Goal: Task Accomplishment & Management: Complete application form

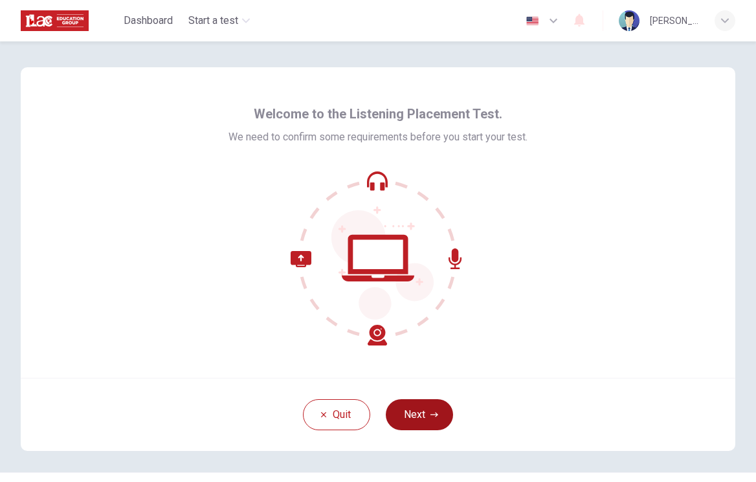
click at [431, 410] on button "Next" at bounding box center [419, 414] width 67 height 31
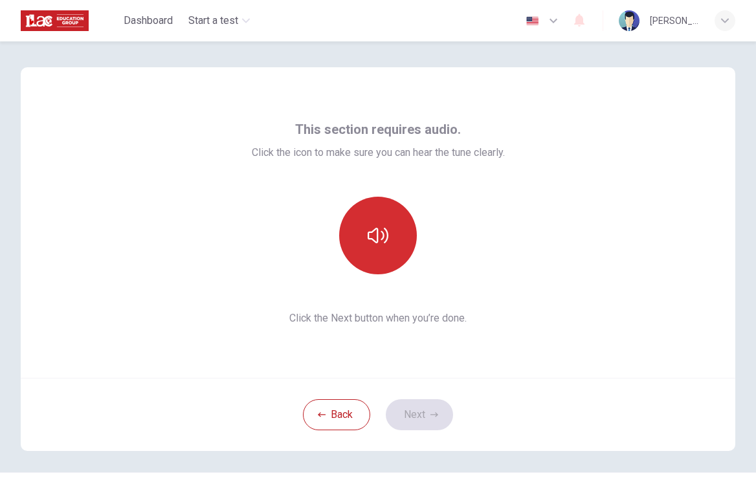
click at [370, 231] on icon "button" at bounding box center [378, 235] width 21 height 21
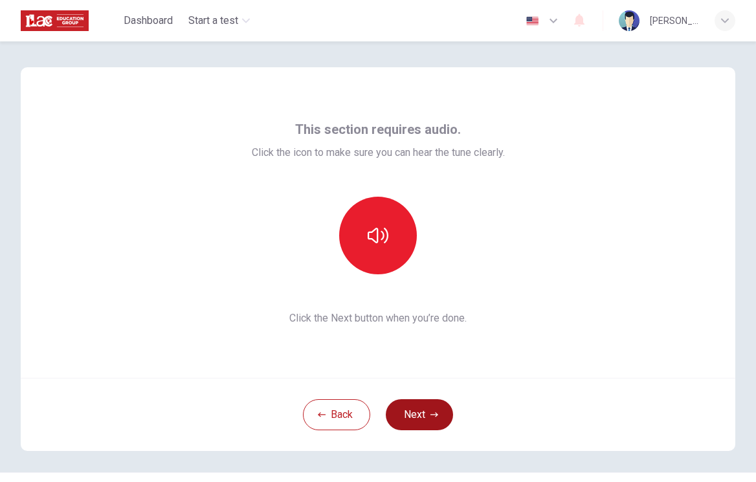
click at [425, 421] on button "Next" at bounding box center [419, 414] width 67 height 31
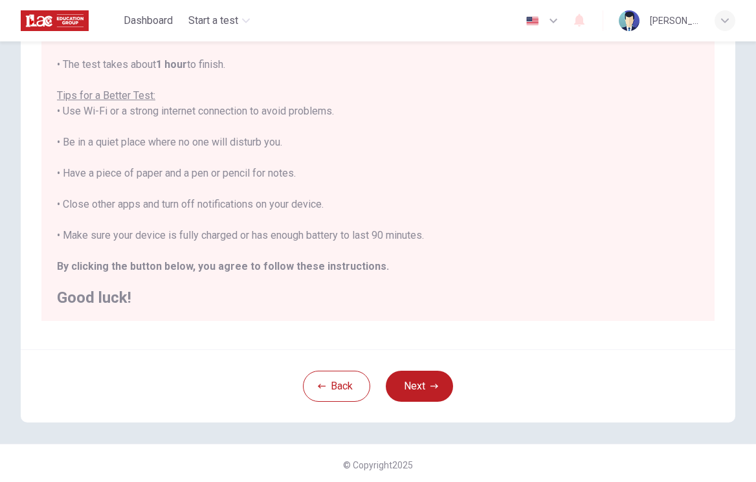
scroll to position [195, 0]
click at [423, 389] on button "Next" at bounding box center [419, 385] width 67 height 31
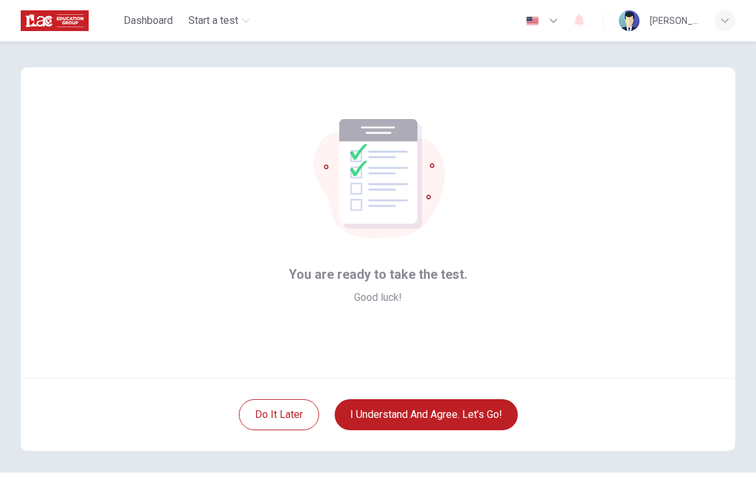
scroll to position [0, 0]
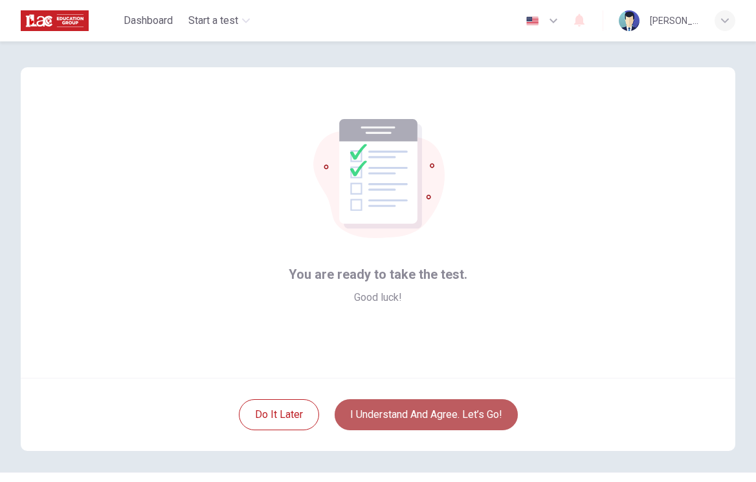
click at [425, 417] on button "I understand and agree. Let’s go!" at bounding box center [426, 414] width 183 height 31
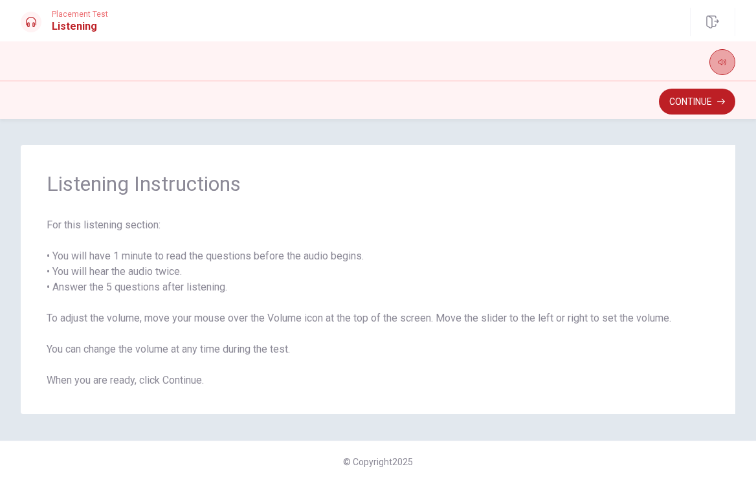
click at [718, 59] on icon "button" at bounding box center [722, 62] width 8 height 8
click at [725, 61] on icon "button" at bounding box center [722, 62] width 8 height 8
click at [714, 98] on button "Continue" at bounding box center [697, 102] width 76 height 26
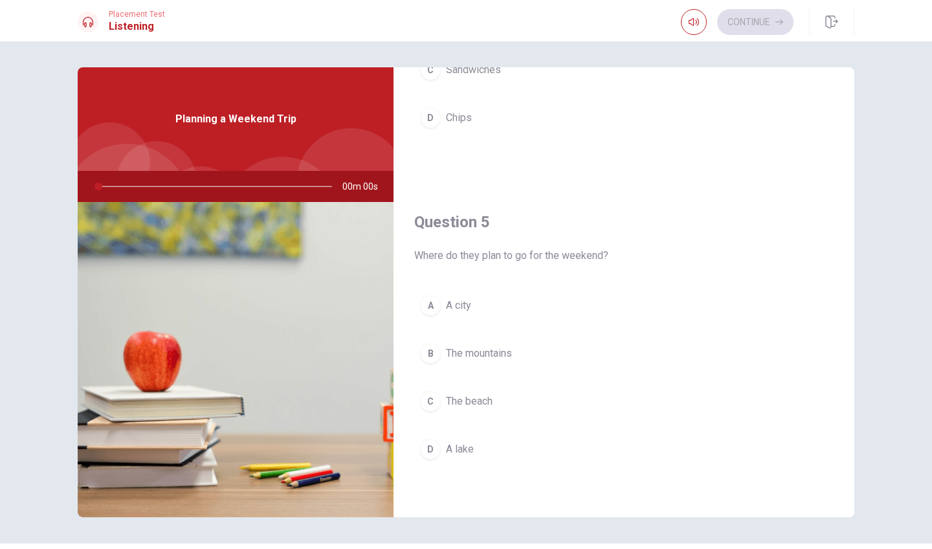
scroll to position [1207, 0]
drag, startPoint x: 95, startPoint y: 186, endPoint x: 135, endPoint y: 186, distance: 40.1
click at [136, 186] on div at bounding box center [213, 186] width 260 height 31
click at [699, 22] on button "button" at bounding box center [694, 22] width 26 height 26
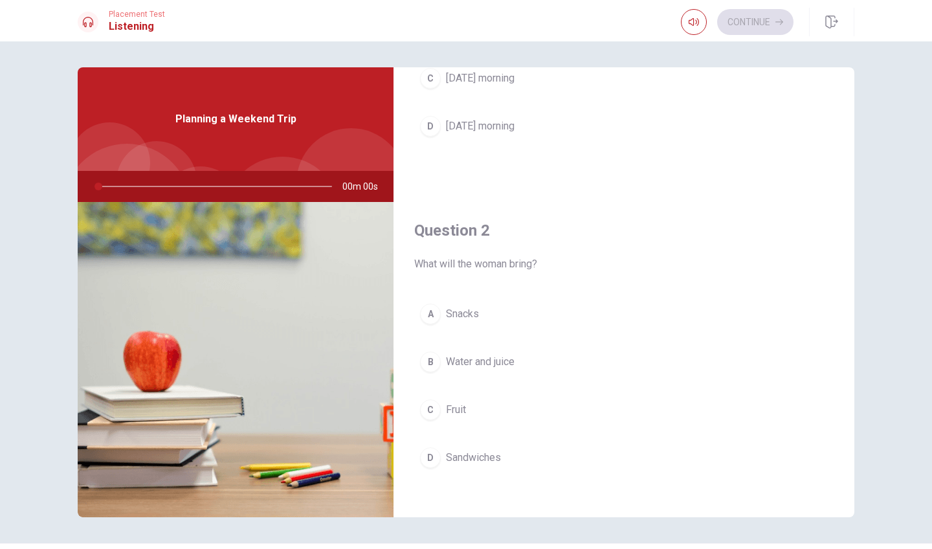
scroll to position [198, 0]
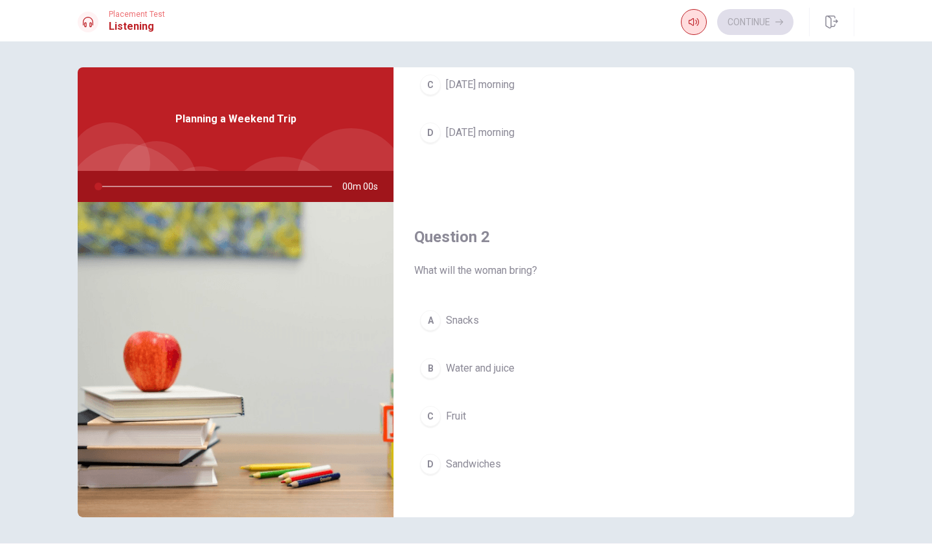
click at [696, 26] on icon "button" at bounding box center [694, 22] width 10 height 10
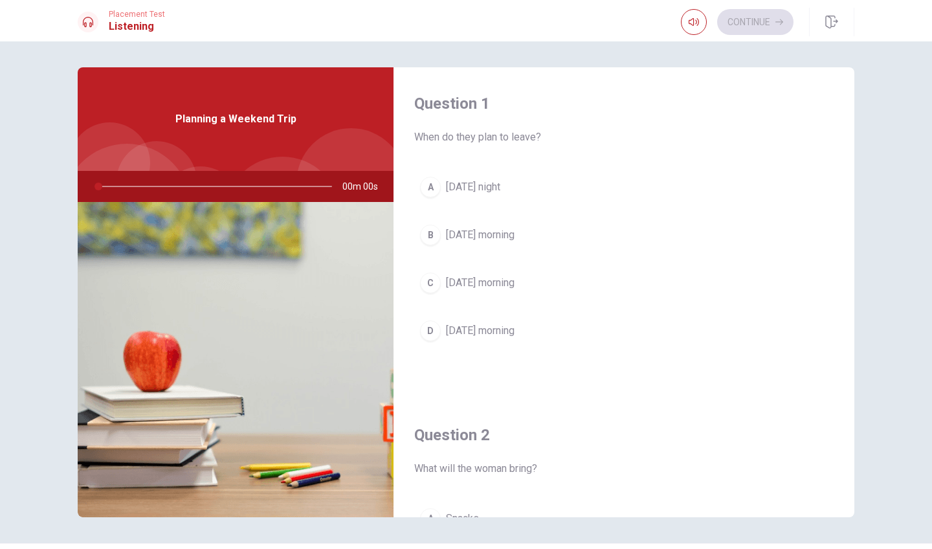
scroll to position [0, 0]
click at [89, 23] on icon at bounding box center [88, 22] width 10 height 10
drag, startPoint x: 100, startPoint y: 186, endPoint x: 162, endPoint y: 188, distance: 62.8
click at [164, 188] on div at bounding box center [213, 186] width 260 height 31
click at [162, 188] on div at bounding box center [213, 186] width 260 height 31
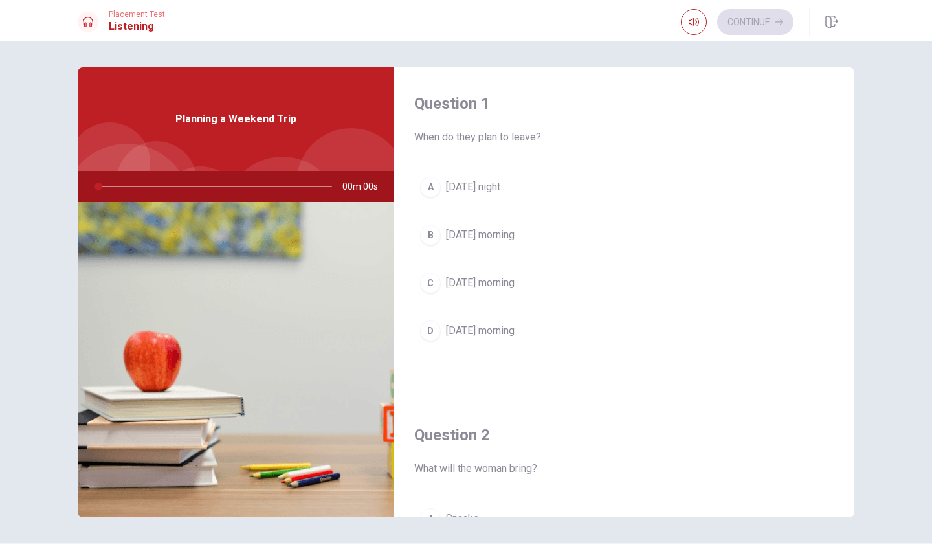
click at [162, 188] on div at bounding box center [213, 186] width 260 height 31
click at [106, 187] on div at bounding box center [213, 186] width 260 height 31
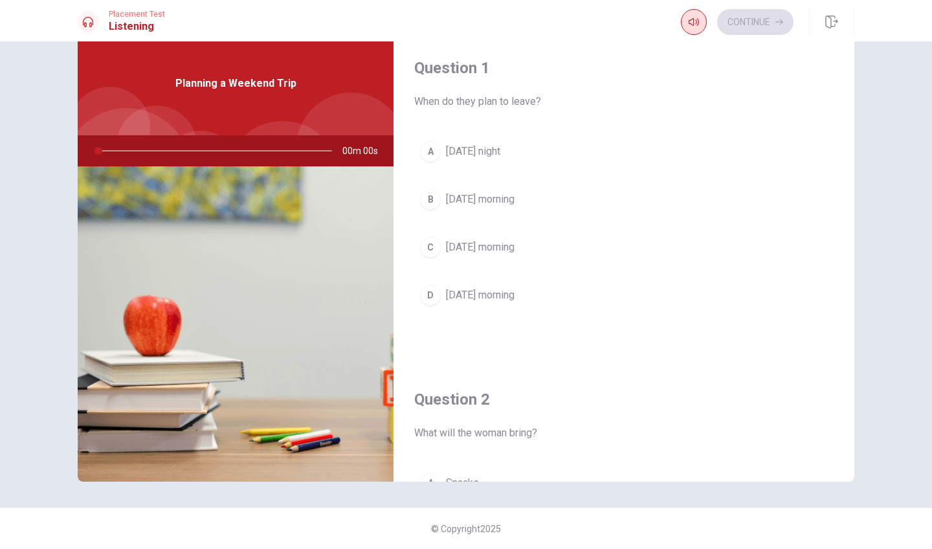
click at [699, 18] on button "button" at bounding box center [694, 22] width 26 height 26
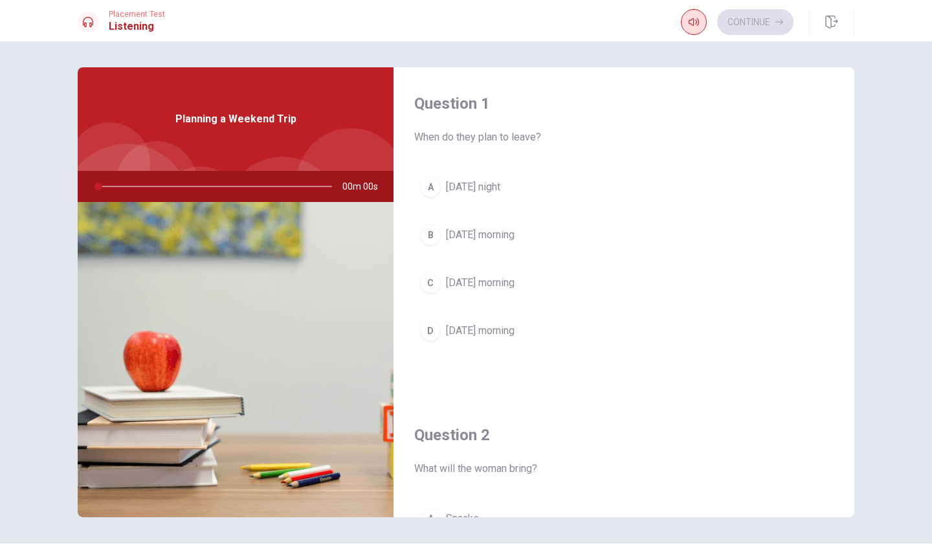
click at [695, 27] on button "button" at bounding box center [694, 22] width 26 height 26
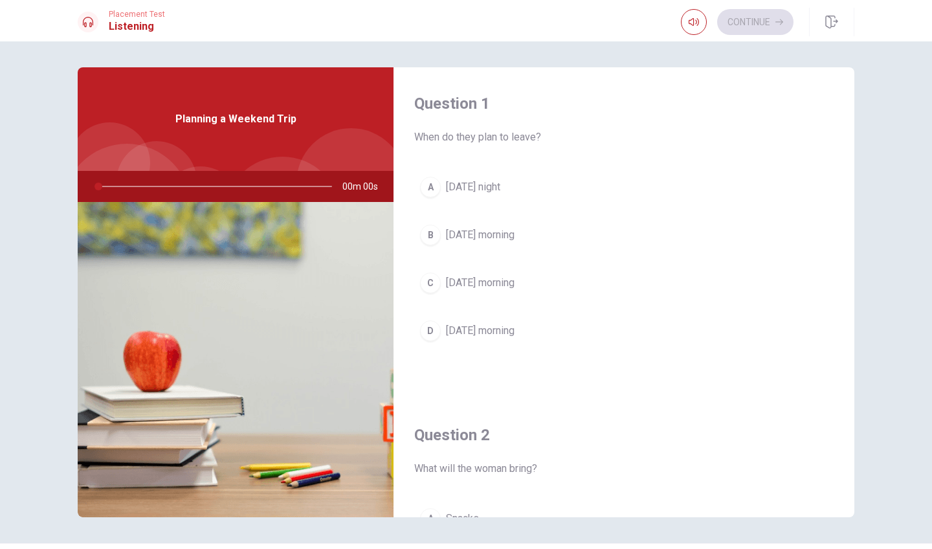
drag, startPoint x: 95, startPoint y: 188, endPoint x: 175, endPoint y: 183, distance: 80.4
click at [177, 184] on div at bounding box center [213, 186] width 260 height 31
drag, startPoint x: 100, startPoint y: 187, endPoint x: 135, endPoint y: 188, distance: 35.6
click at [135, 188] on div at bounding box center [213, 186] width 260 height 31
click at [695, 22] on icon "button" at bounding box center [694, 22] width 10 height 10
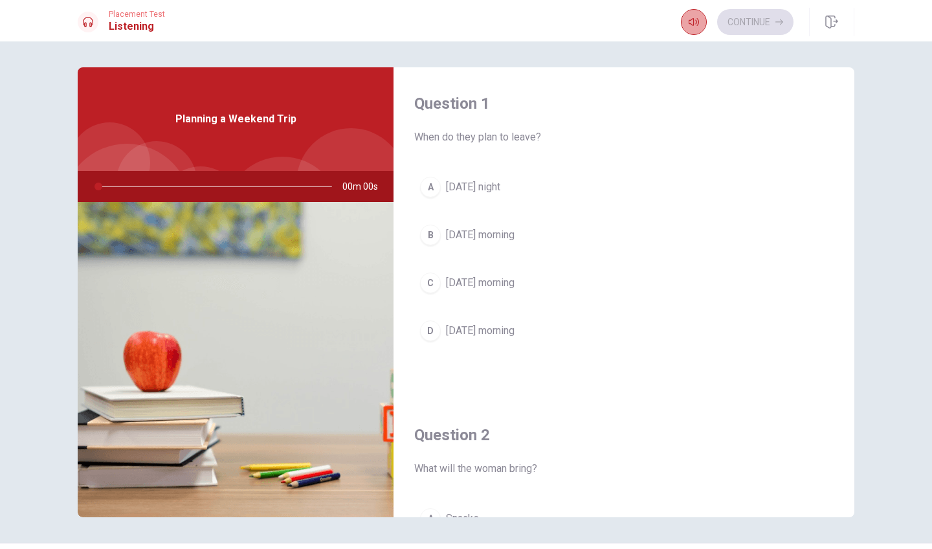
click at [695, 22] on icon "button" at bounding box center [694, 22] width 10 height 10
drag, startPoint x: 100, startPoint y: 189, endPoint x: 169, endPoint y: 186, distance: 69.3
click at [170, 186] on div at bounding box center [213, 186] width 260 height 31
click at [169, 186] on div at bounding box center [213, 186] width 260 height 31
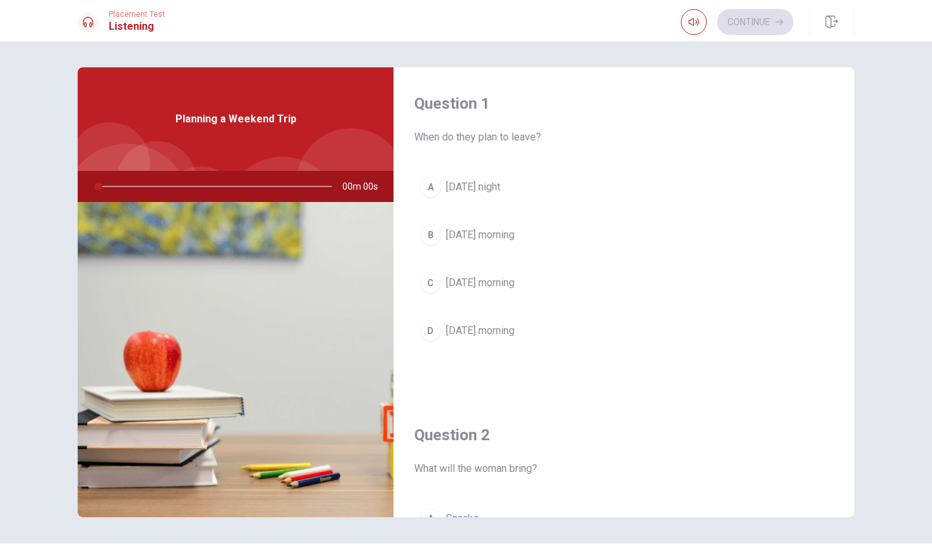
scroll to position [36, 0]
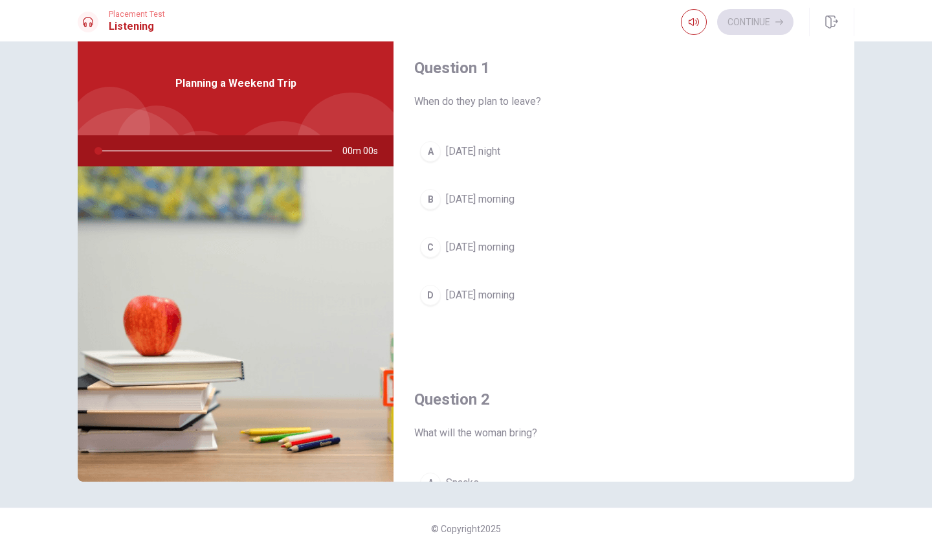
click at [170, 115] on div at bounding box center [157, 146] width 80 height 80
click at [223, 85] on span "Planning a Weekend Trip" at bounding box center [235, 84] width 121 height 16
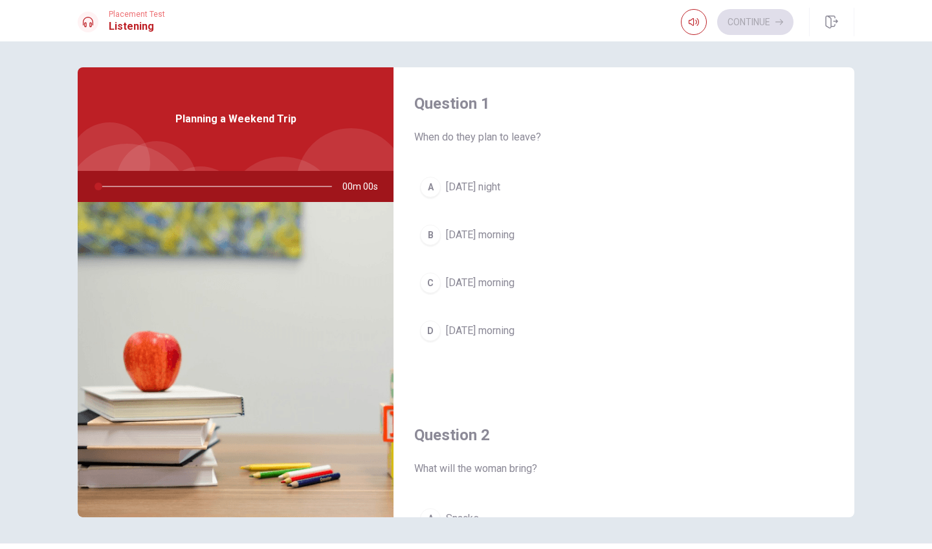
scroll to position [0, 0]
click at [86, 20] on icon at bounding box center [88, 22] width 10 height 10
click at [130, 30] on h1 "Listening" at bounding box center [137, 27] width 56 height 16
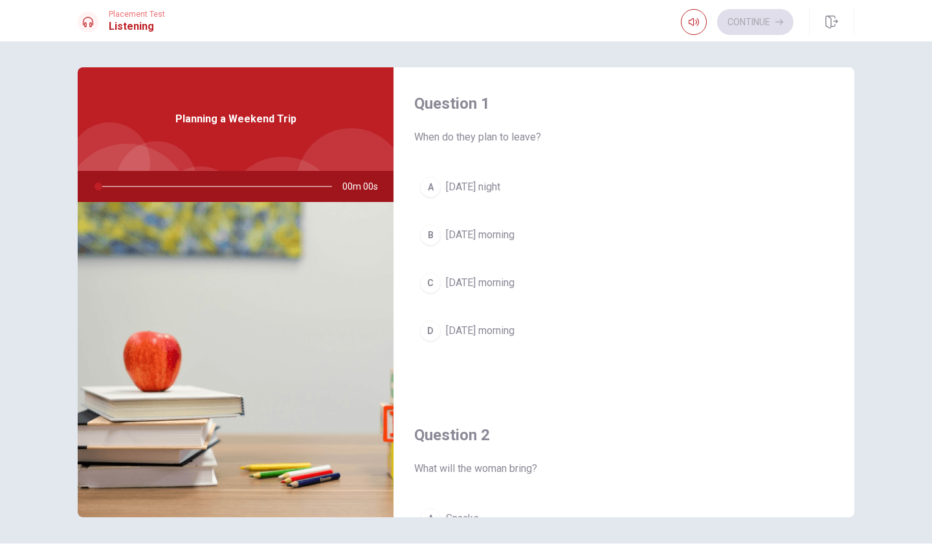
click at [130, 30] on h1 "Listening" at bounding box center [137, 27] width 56 height 16
click at [139, 14] on span "Placement Test" at bounding box center [137, 14] width 56 height 9
click at [449, 185] on span "[DATE] night" at bounding box center [473, 187] width 54 height 16
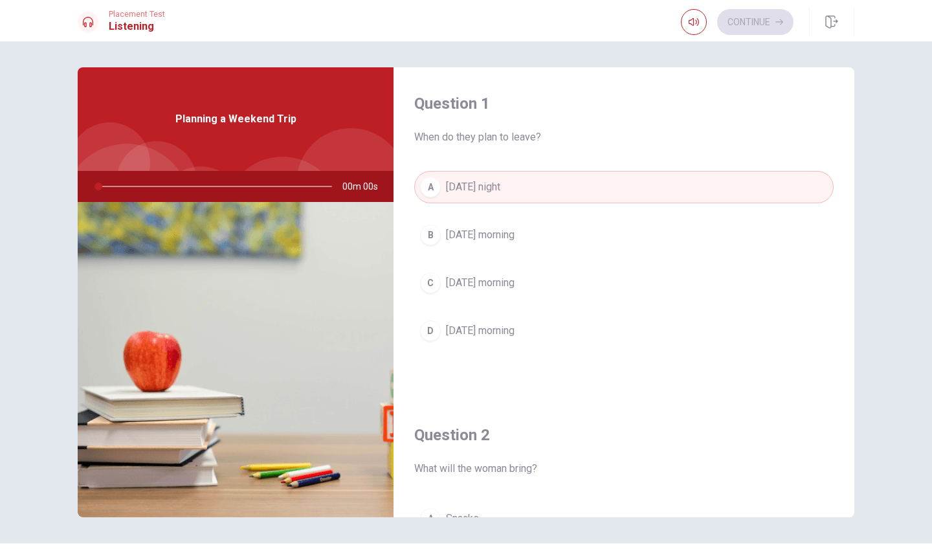
click at [616, 140] on span "When do they plan to leave?" at bounding box center [623, 137] width 419 height 16
click at [616, 139] on span "When do they plan to leave?" at bounding box center [623, 137] width 419 height 16
click at [699, 19] on button "button" at bounding box center [694, 22] width 26 height 26
click at [507, 126] on div "Question 1 When do they plan to leave?" at bounding box center [623, 119] width 419 height 52
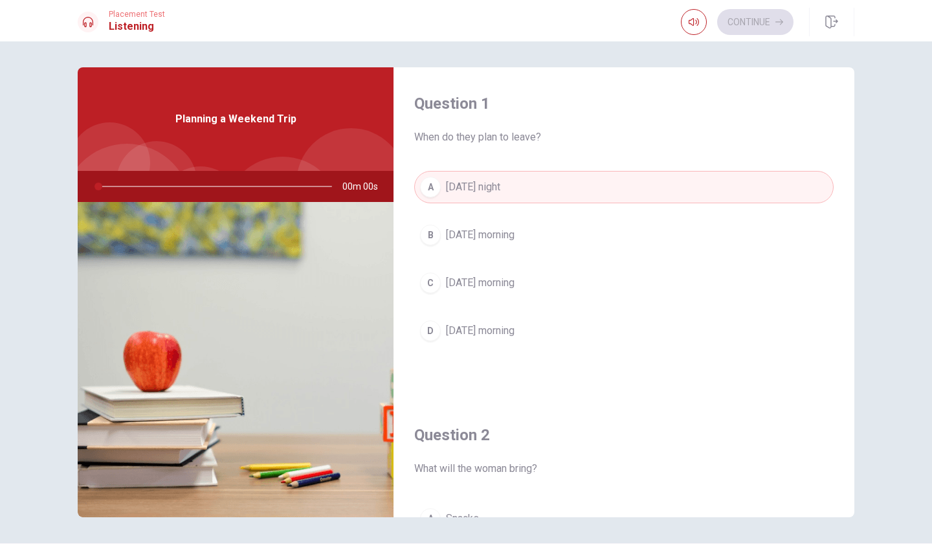
click at [507, 126] on div "Question 1 When do they plan to leave?" at bounding box center [623, 119] width 419 height 52
drag, startPoint x: 98, startPoint y: 186, endPoint x: 351, endPoint y: 136, distance: 258.1
click at [333, 145] on div "Planning a Weekend Trip 00m 00s" at bounding box center [236, 292] width 316 height 450
click at [180, 117] on span "Planning a Weekend Trip" at bounding box center [235, 119] width 121 height 16
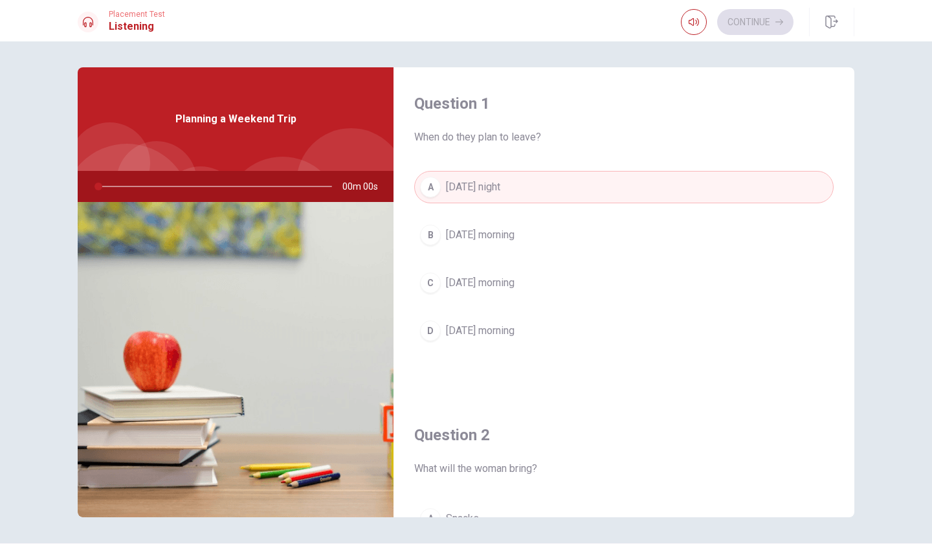
click at [180, 117] on span "Planning a Weekend Trip" at bounding box center [235, 119] width 121 height 16
click at [702, 17] on button "button" at bounding box center [694, 22] width 26 height 26
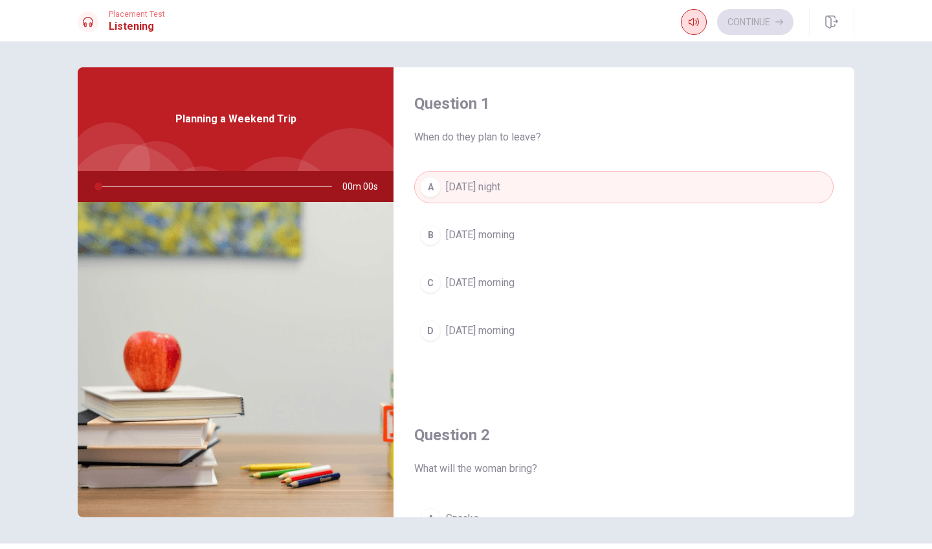
click at [702, 17] on button "button" at bounding box center [694, 22] width 26 height 26
click at [91, 19] on icon at bounding box center [88, 22] width 10 height 10
click at [135, 32] on h1 "Listening" at bounding box center [137, 27] width 56 height 16
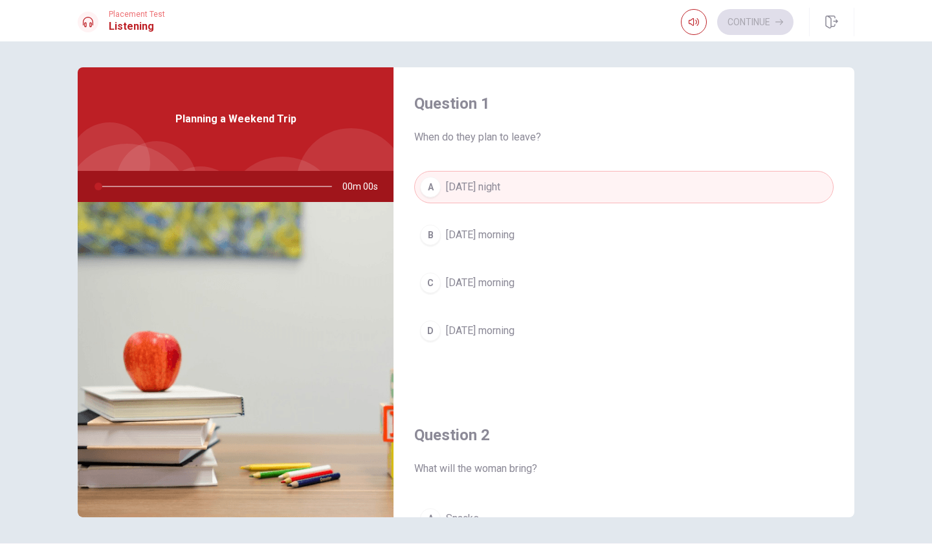
click at [135, 32] on h1 "Listening" at bounding box center [137, 27] width 56 height 16
click at [269, 131] on div "Planning a Weekend Trip" at bounding box center [236, 119] width 316 height 104
click at [234, 117] on span "Planning a Weekend Trip" at bounding box center [235, 119] width 121 height 16
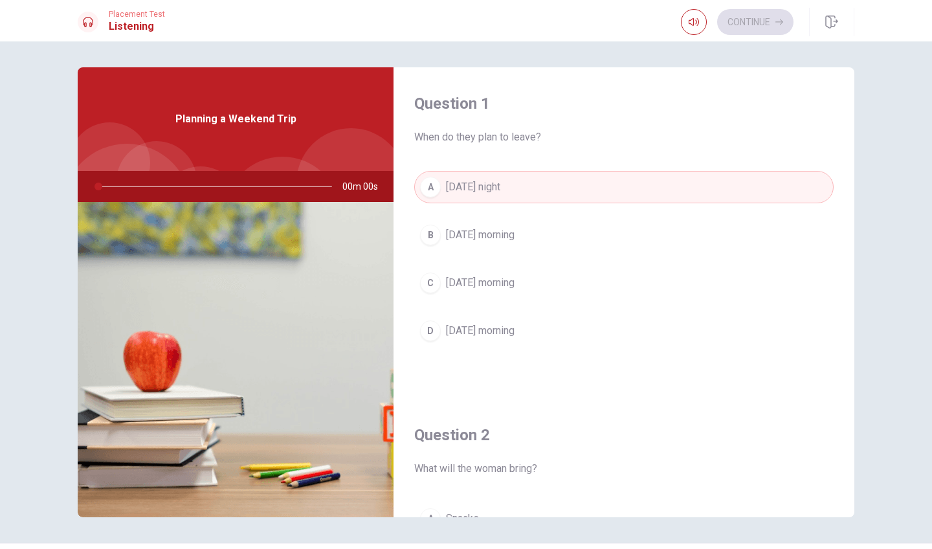
click at [234, 117] on span "Planning a Weekend Trip" at bounding box center [235, 119] width 121 height 16
drag, startPoint x: 99, startPoint y: 187, endPoint x: 199, endPoint y: 186, distance: 100.3
click at [203, 186] on div at bounding box center [213, 186] width 260 height 31
click at [199, 186] on div at bounding box center [213, 186] width 260 height 31
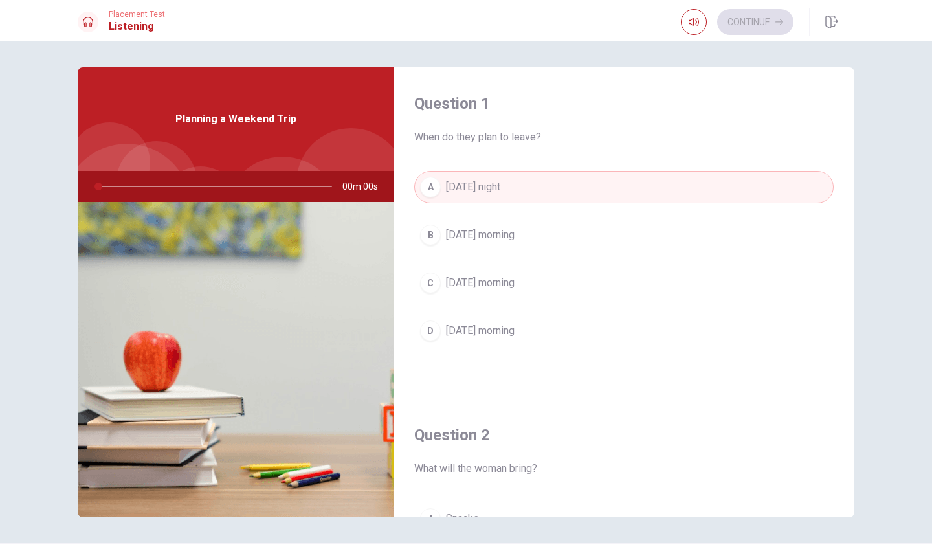
click at [199, 186] on div at bounding box center [213, 186] width 260 height 31
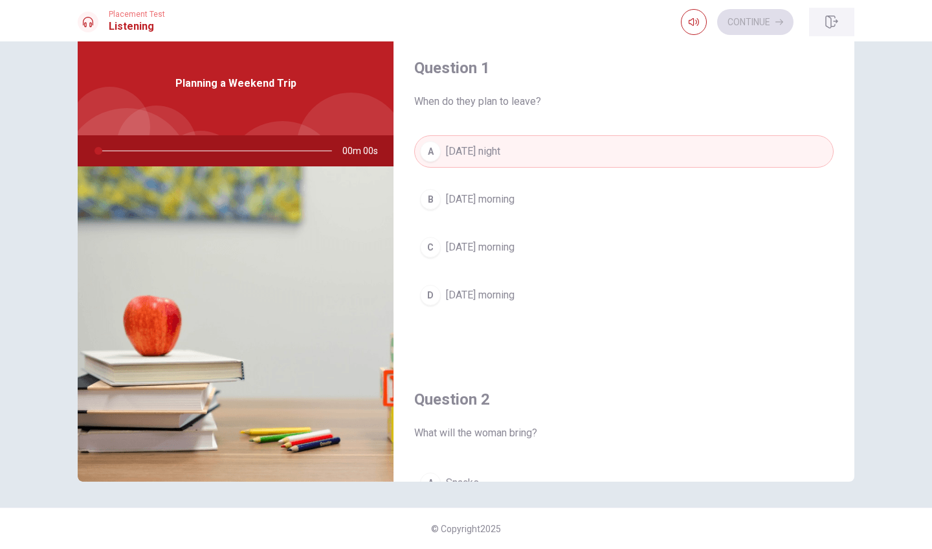
click at [755, 17] on button "button" at bounding box center [831, 22] width 45 height 28
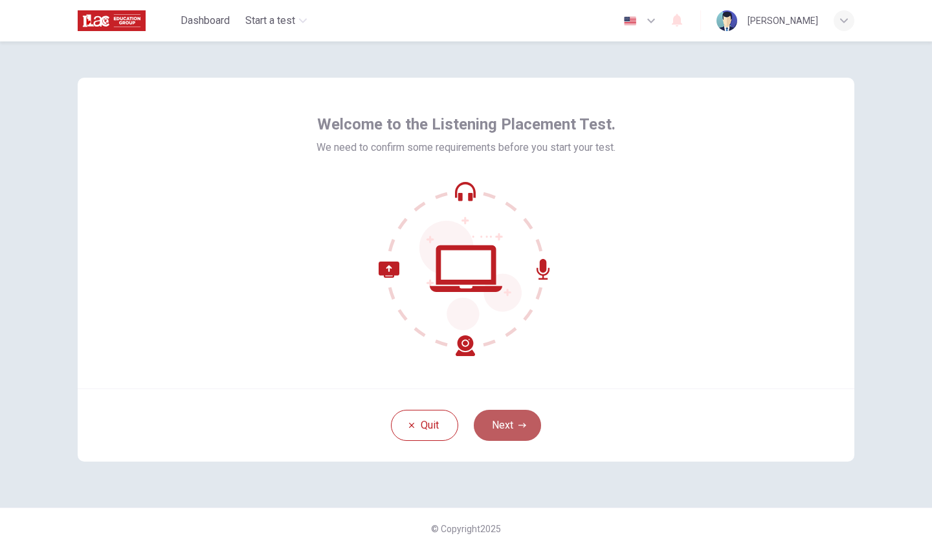
click at [521, 427] on icon "button" at bounding box center [522, 425] width 8 height 8
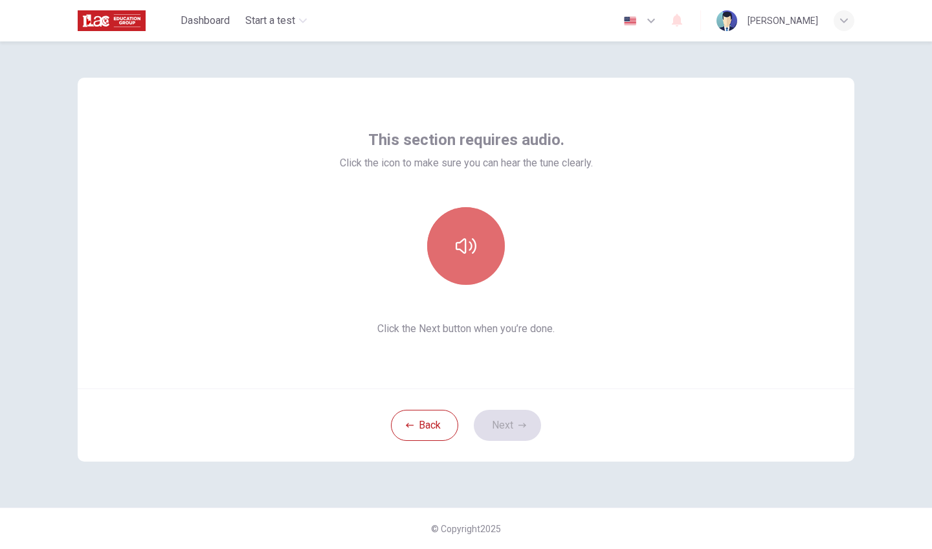
click at [484, 238] on button "button" at bounding box center [466, 246] width 78 height 78
click at [458, 255] on icon "button" at bounding box center [466, 246] width 21 height 21
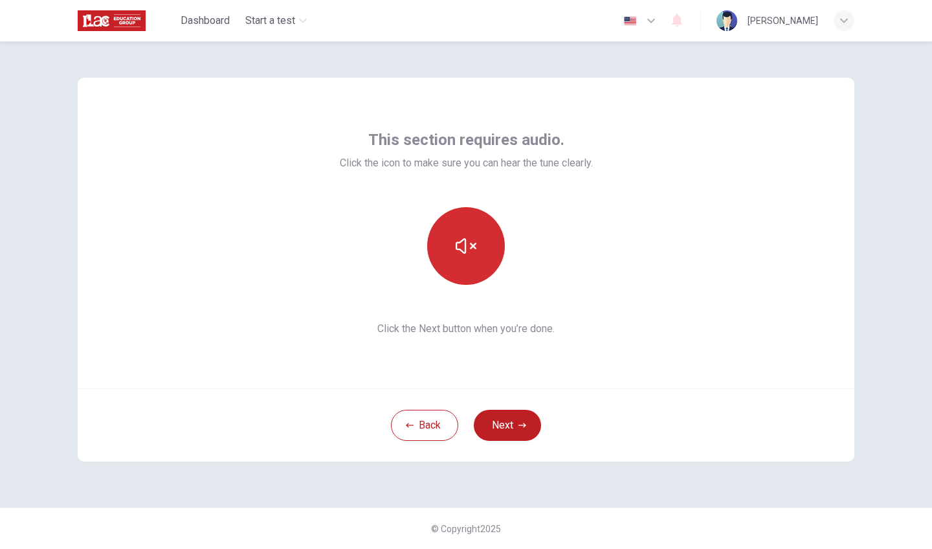
click at [458, 255] on icon "button" at bounding box center [466, 246] width 21 height 21
click at [515, 428] on button "Next" at bounding box center [507, 425] width 67 height 31
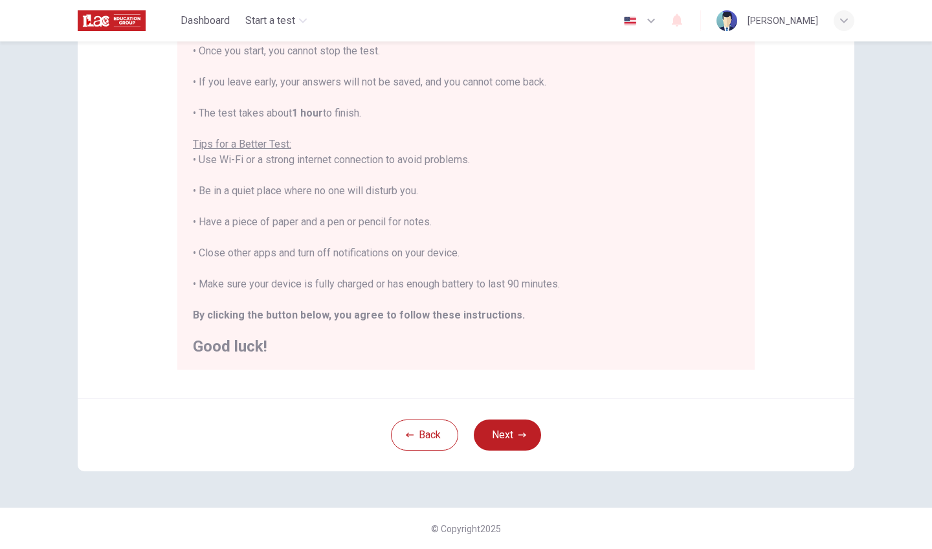
scroll to position [171, 0]
click at [521, 441] on button "Next" at bounding box center [507, 434] width 67 height 31
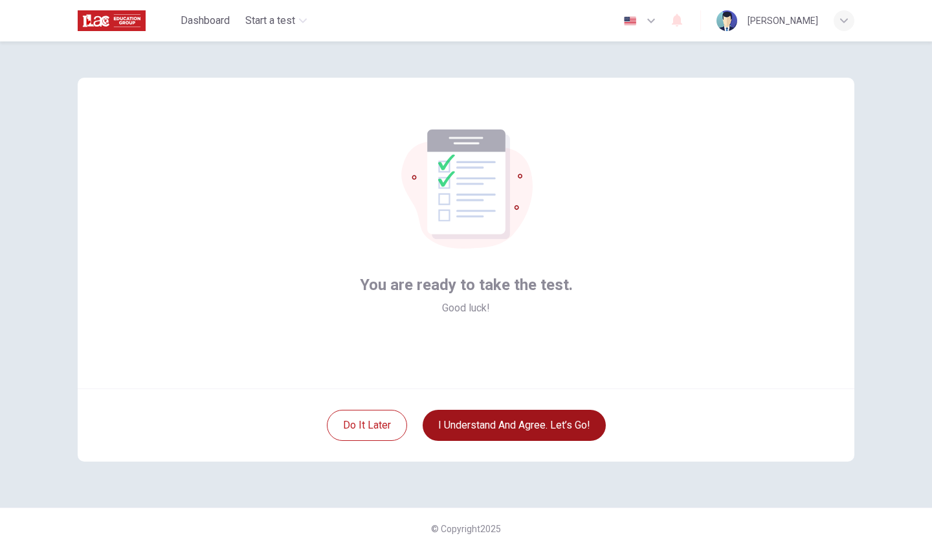
click at [517, 427] on button "I understand and agree. Let’s go!" at bounding box center [514, 425] width 183 height 31
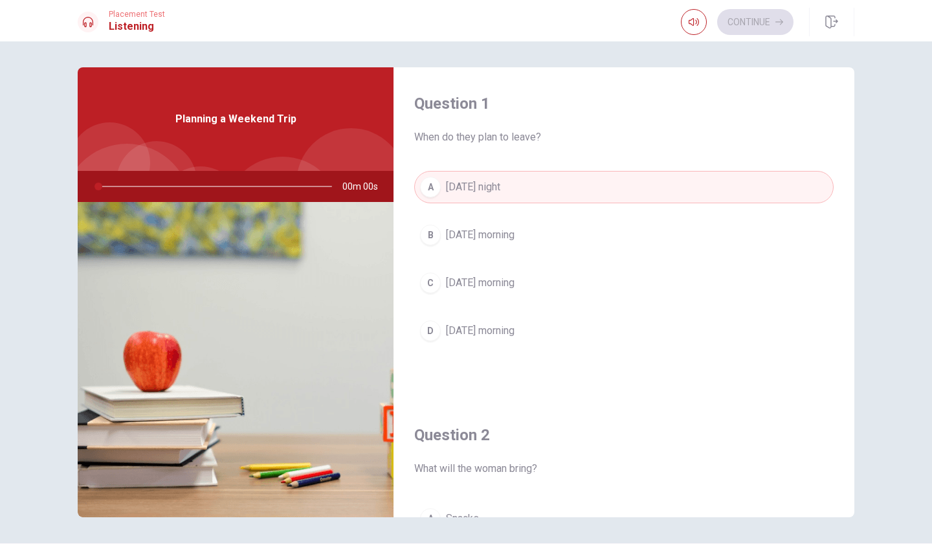
drag, startPoint x: 100, startPoint y: 187, endPoint x: 262, endPoint y: 192, distance: 162.5
click at [262, 192] on div at bounding box center [213, 186] width 260 height 31
click at [259, 186] on div at bounding box center [213, 186] width 260 height 31
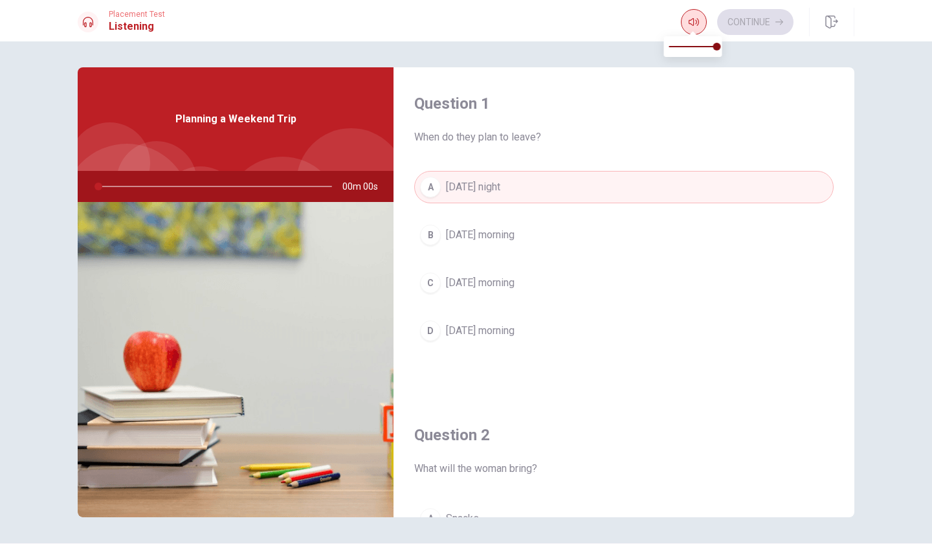
click at [700, 19] on button "button" at bounding box center [694, 22] width 26 height 26
click at [700, 47] on span at bounding box center [693, 47] width 48 height 18
type input "1"
drag, startPoint x: 707, startPoint y: 47, endPoint x: 746, endPoint y: 47, distance: 38.8
click at [749, 47] on body "This site uses cookies, as explained in our Privacy Policy . If you agree to th…" at bounding box center [466, 274] width 932 height 549
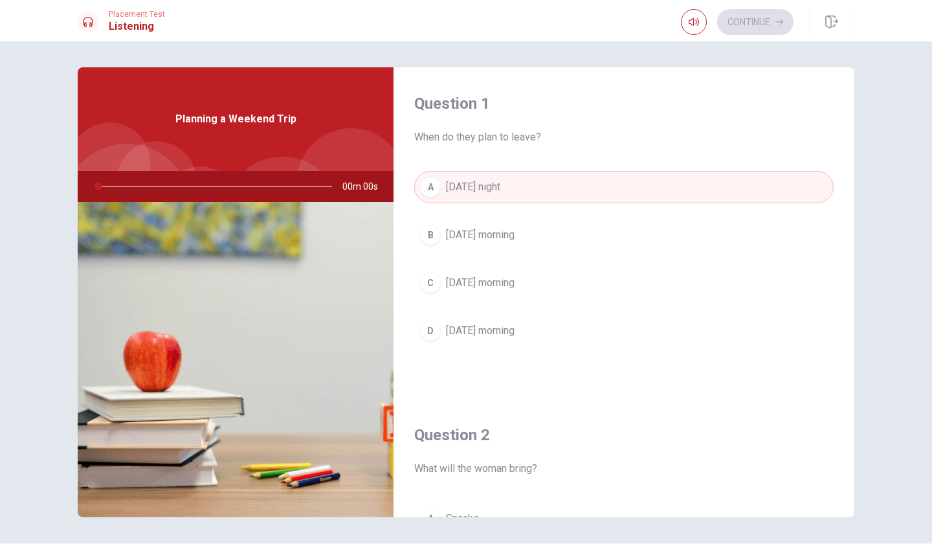
click at [88, 23] on icon at bounding box center [88, 22] width 10 height 10
click at [116, 26] on h1 "Listening" at bounding box center [137, 27] width 56 height 16
click at [117, 26] on h1 "Listening" at bounding box center [137, 27] width 56 height 16
click at [181, 145] on div "Planning a Weekend Trip" at bounding box center [236, 119] width 316 height 104
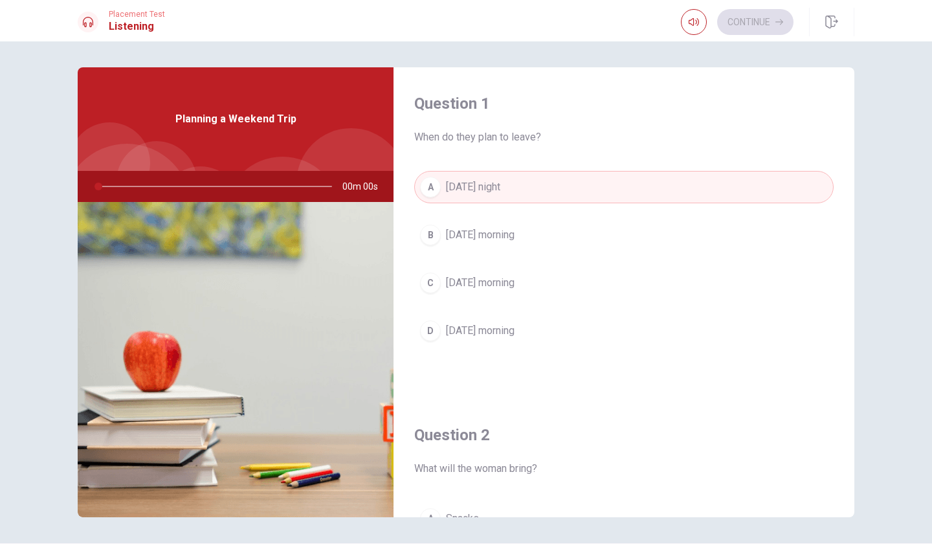
click at [182, 145] on div "Planning a Weekend Trip" at bounding box center [236, 119] width 316 height 104
drag, startPoint x: 96, startPoint y: 188, endPoint x: 286, endPoint y: 188, distance: 189.6
click at [286, 188] on div at bounding box center [213, 186] width 260 height 31
click at [839, 23] on button "button" at bounding box center [831, 22] width 45 height 28
